Goal: Task Accomplishment & Management: Manage account settings

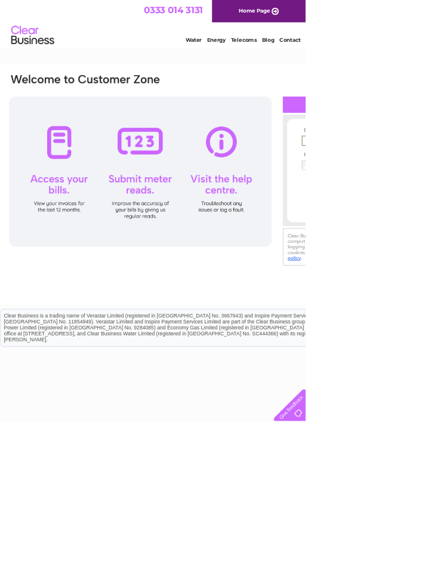
type input "[EMAIL_ADDRESS][DOMAIN_NAME]"
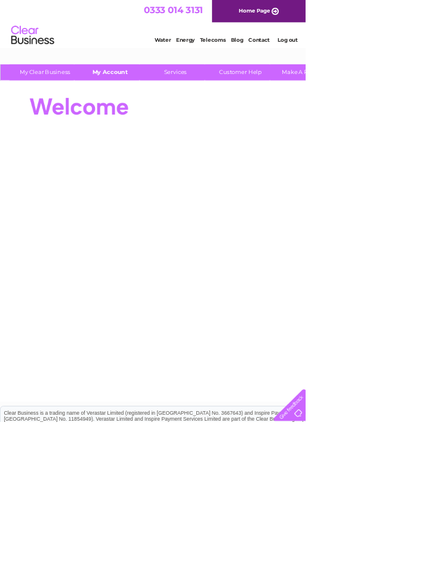
click at [159, 103] on link "My Account" at bounding box center [153, 101] width 98 height 22
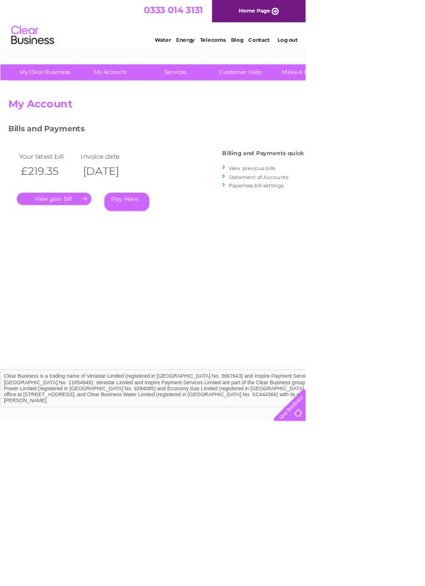
select select "998214"
click at [91, 282] on link "." at bounding box center [75, 276] width 104 height 17
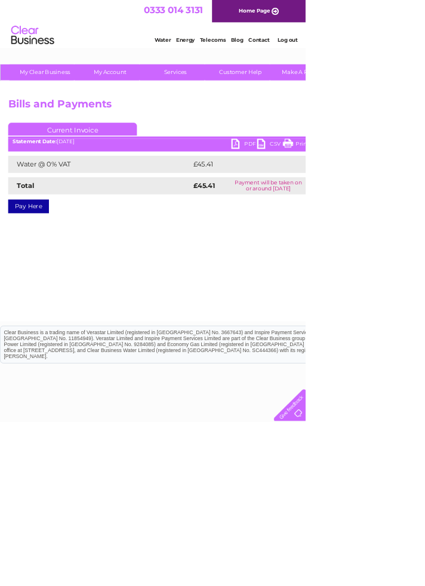
click at [325, 204] on link "PDF" at bounding box center [340, 201] width 36 height 17
